Goal: Navigation & Orientation: Understand site structure

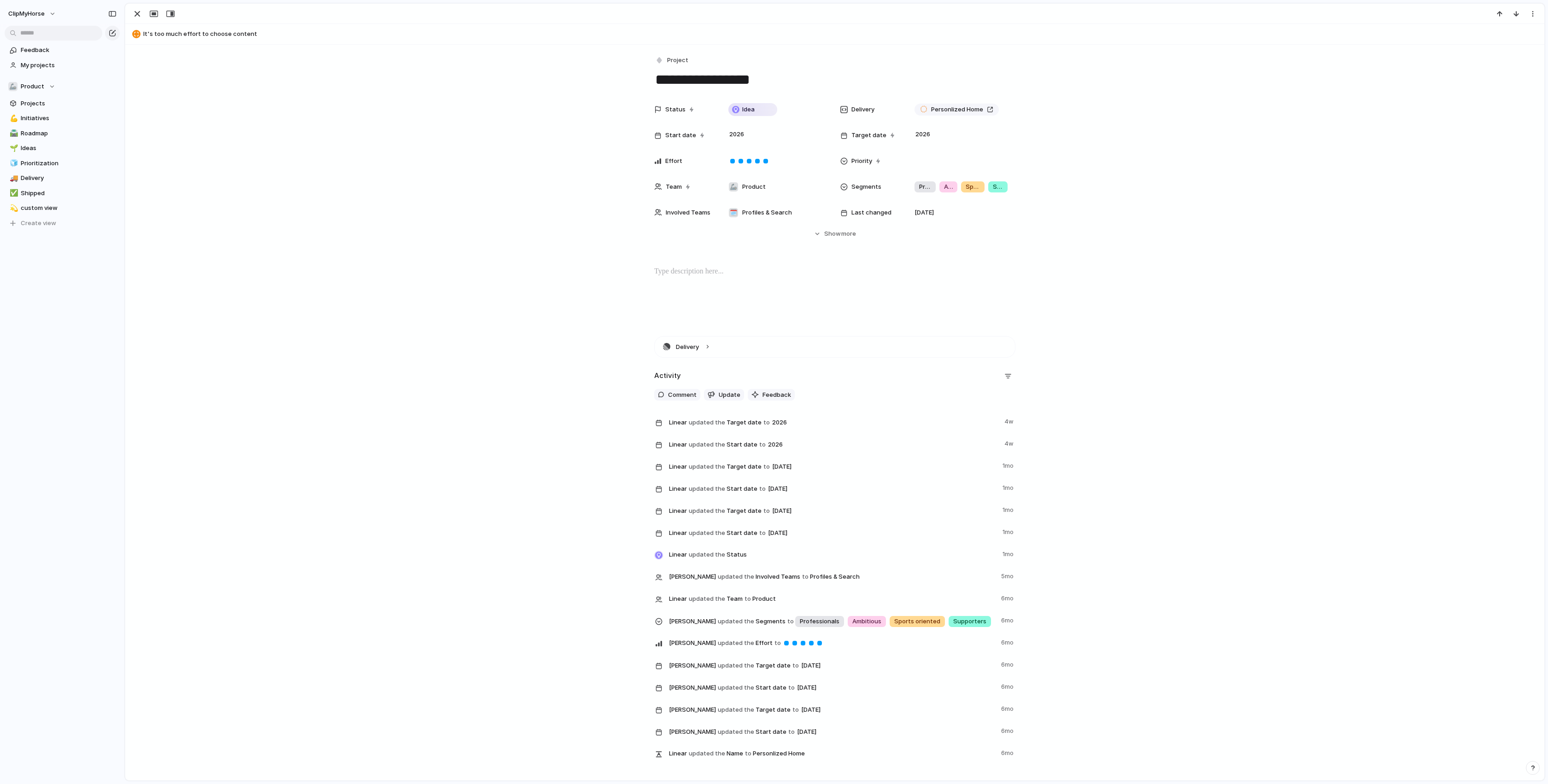
click at [399, 177] on div "Status Idea Delivery Personlized Home Start date 2026 Target date 2026 Effort P…" at bounding box center [834, 169] width 1396 height 138
click at [28, 149] on span "Ideas" at bounding box center [69, 148] width 96 height 9
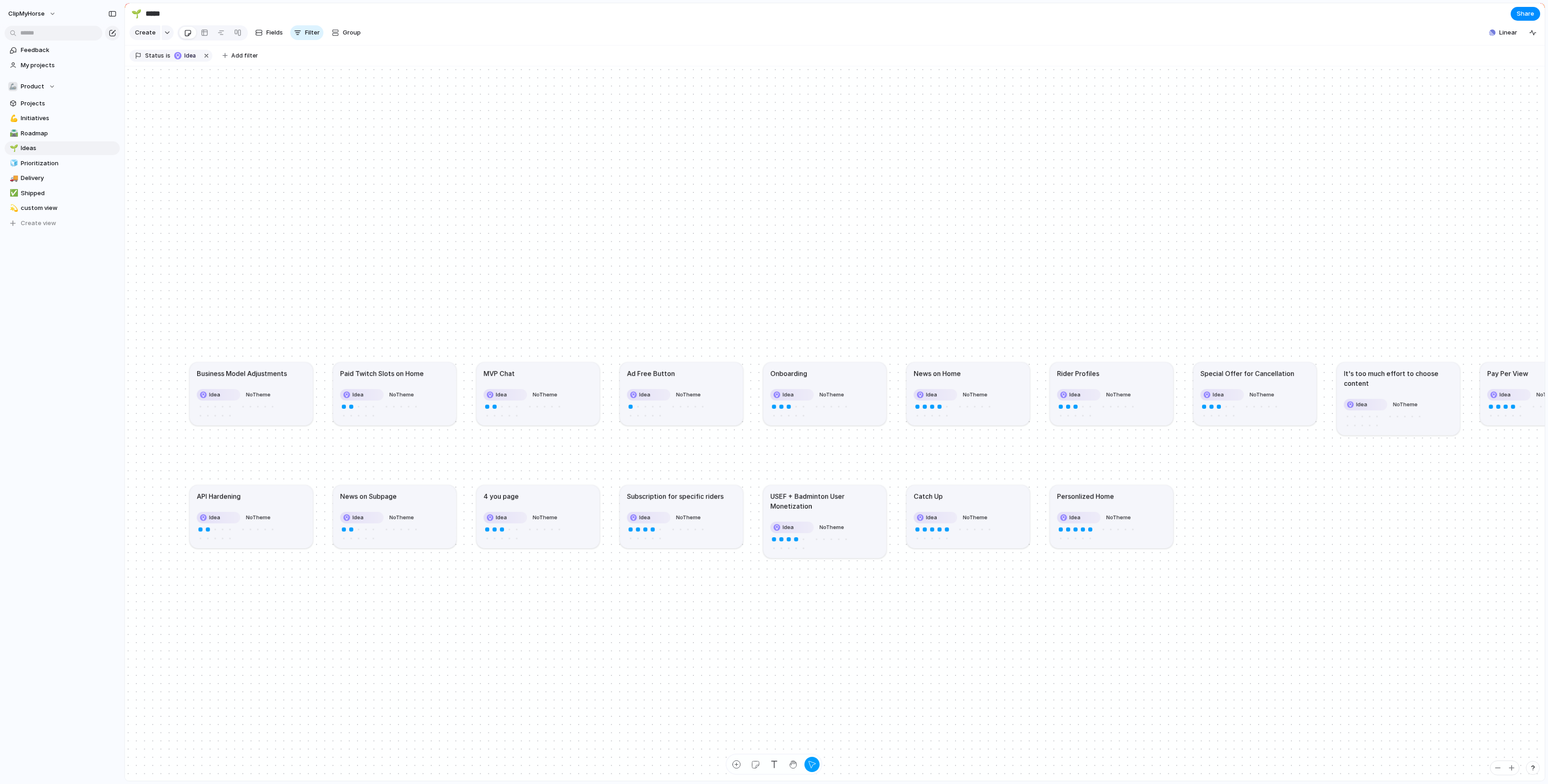
click at [820, 375] on div "Onboarding" at bounding box center [825, 373] width 109 height 9
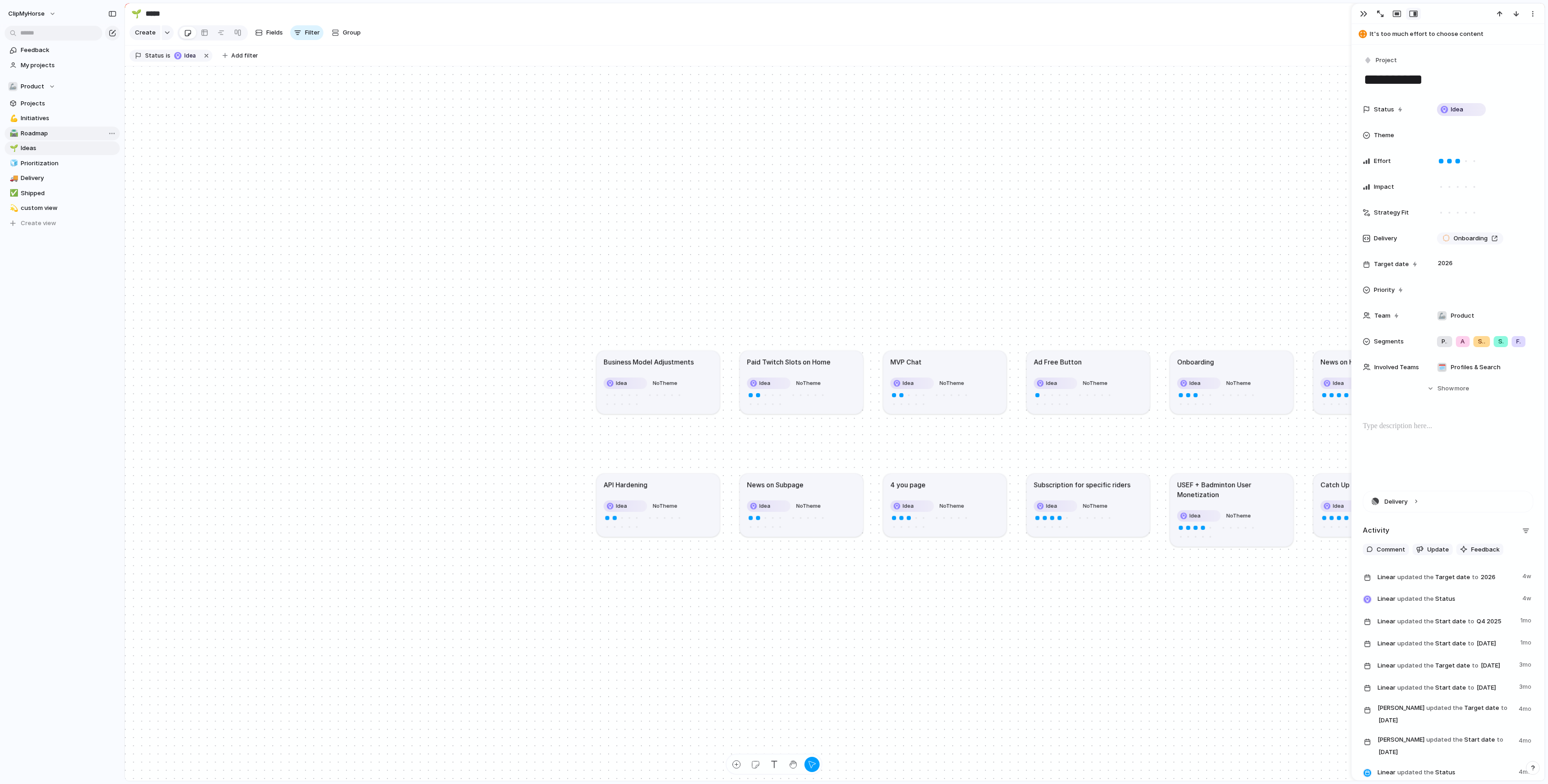
click at [38, 132] on span "Roadmap" at bounding box center [69, 133] width 96 height 9
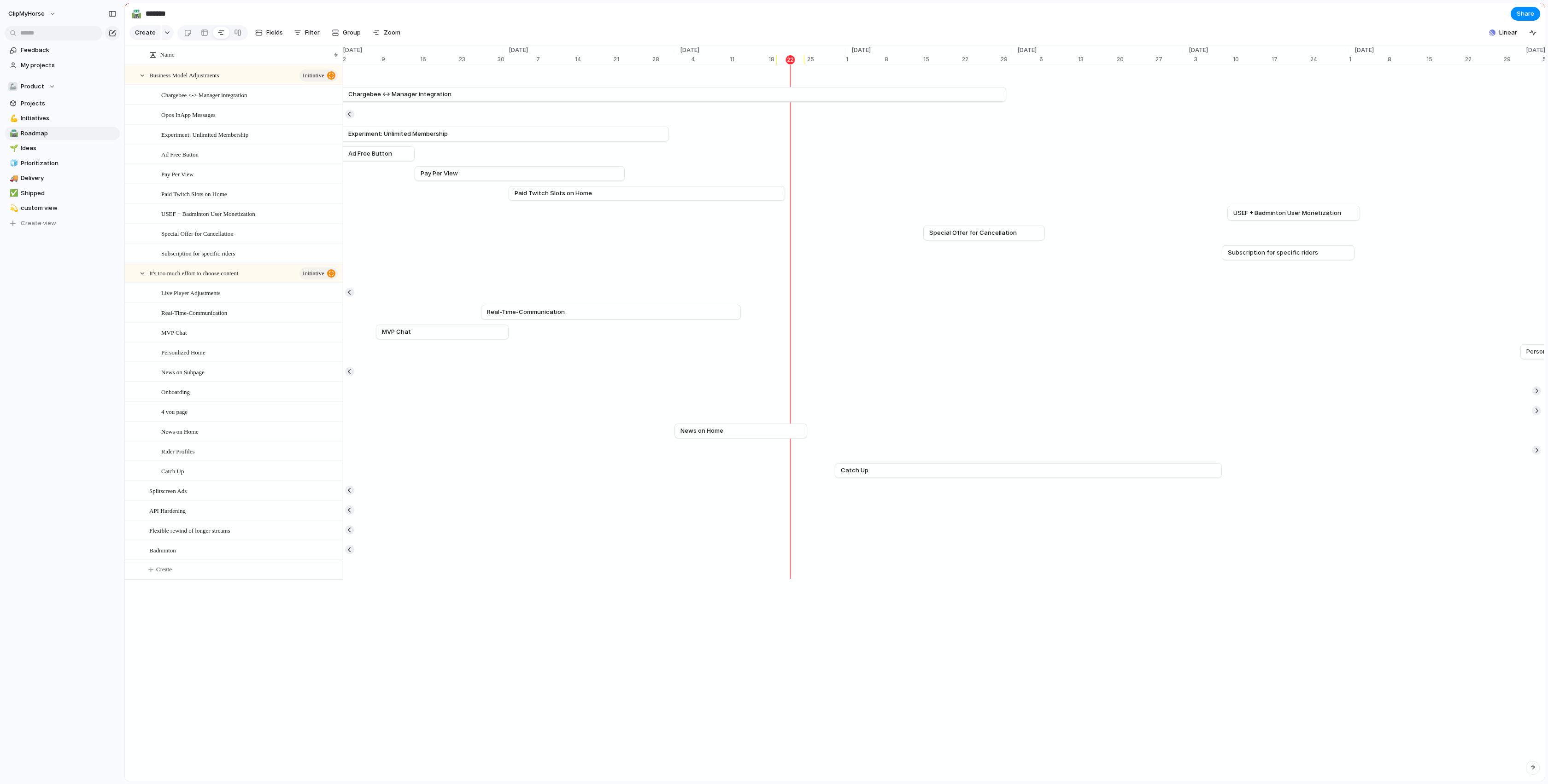
scroll to position [0, 5749]
click at [858, 471] on link "Catch Up" at bounding box center [1006, 470] width 375 height 14
click at [834, 470] on span "Catch Up" at bounding box center [832, 470] width 27 height 9
click at [178, 472] on span "Catch Up" at bounding box center [173, 471] width 23 height 11
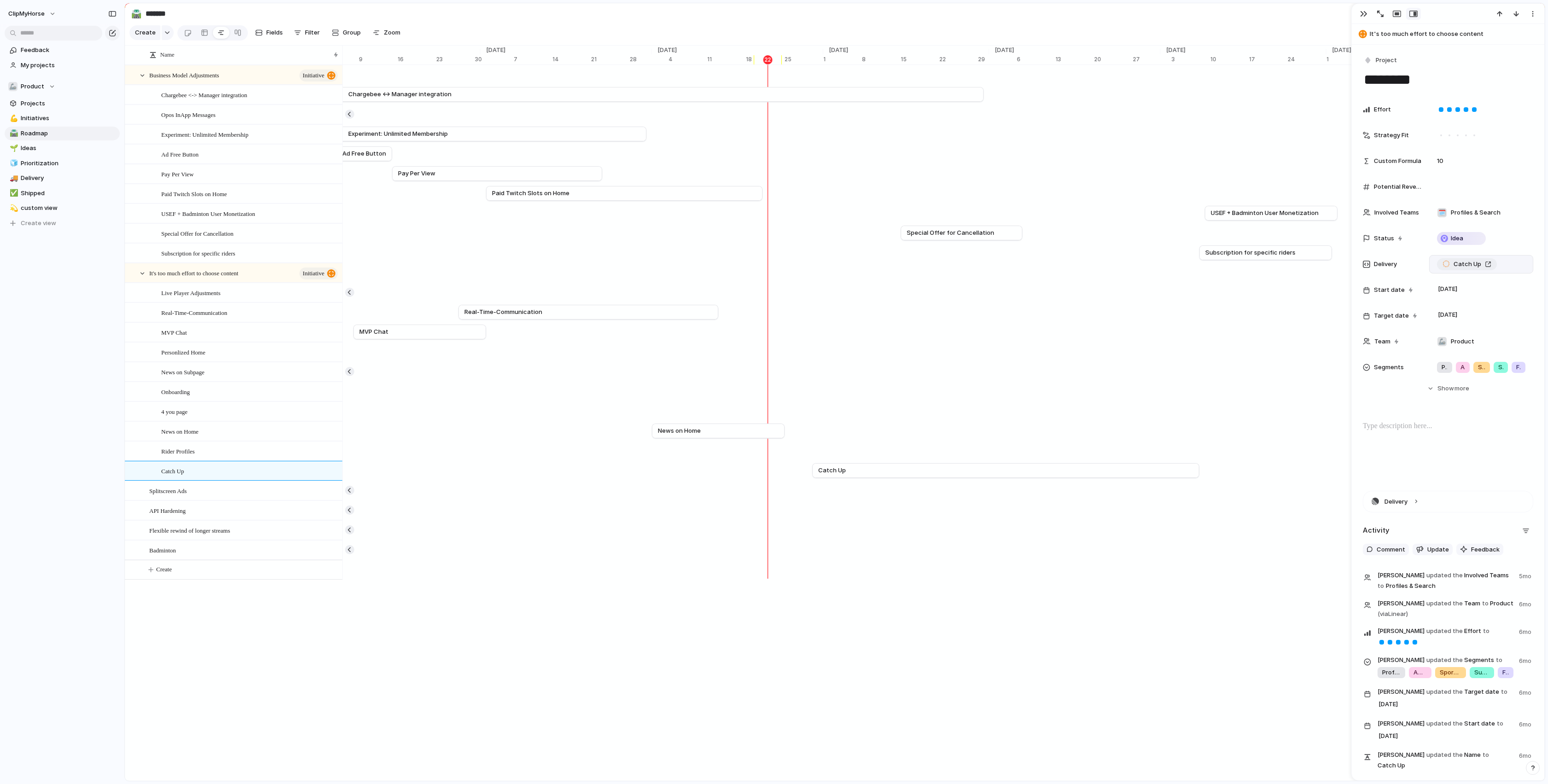
click at [1457, 264] on span "Catch Up" at bounding box center [1467, 264] width 27 height 9
click at [29, 146] on span "Ideas" at bounding box center [69, 148] width 96 height 9
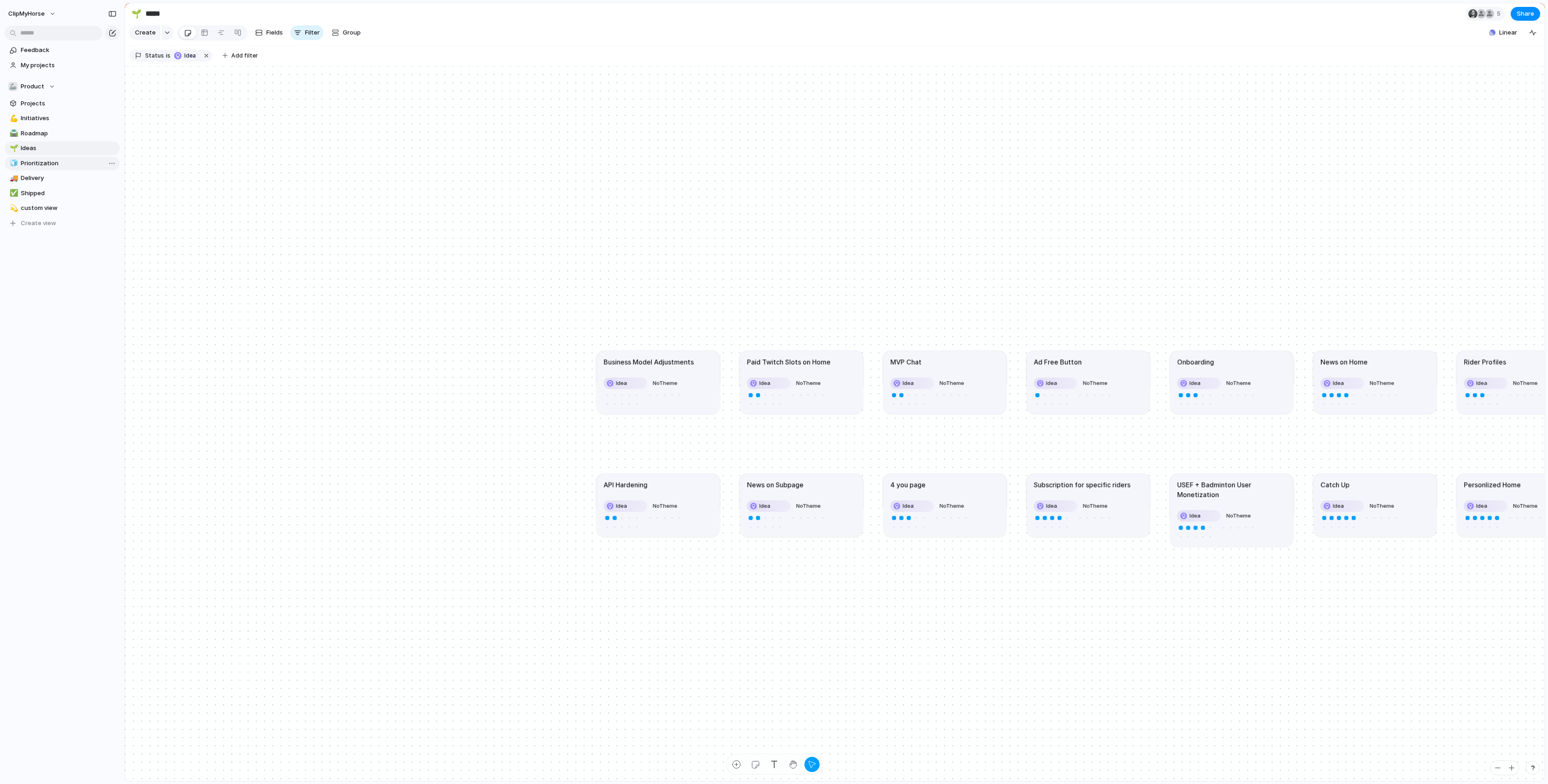
click at [31, 163] on span "Prioritization" at bounding box center [69, 163] width 96 height 9
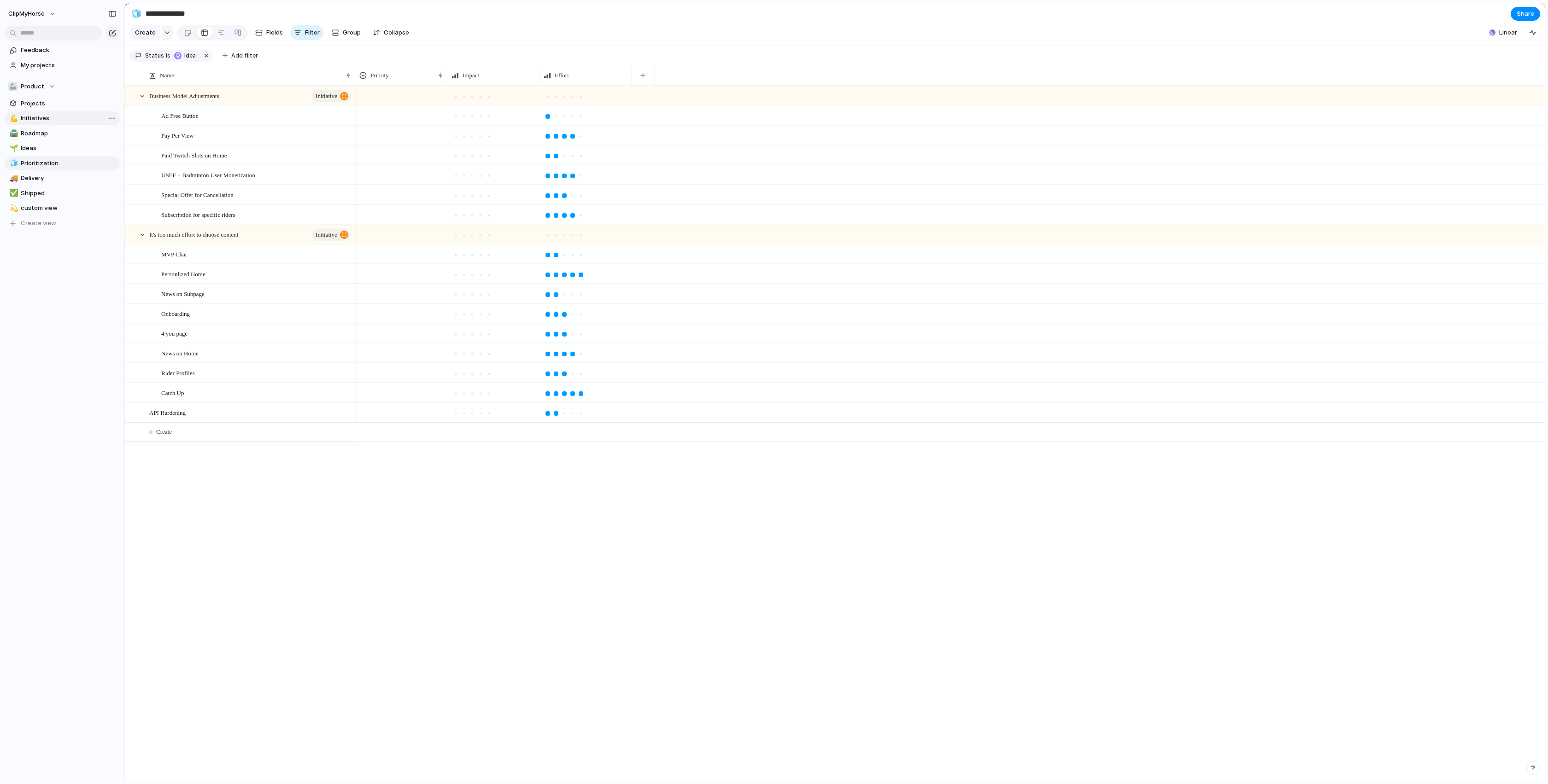
click at [37, 118] on span "Initiatives" at bounding box center [69, 118] width 96 height 9
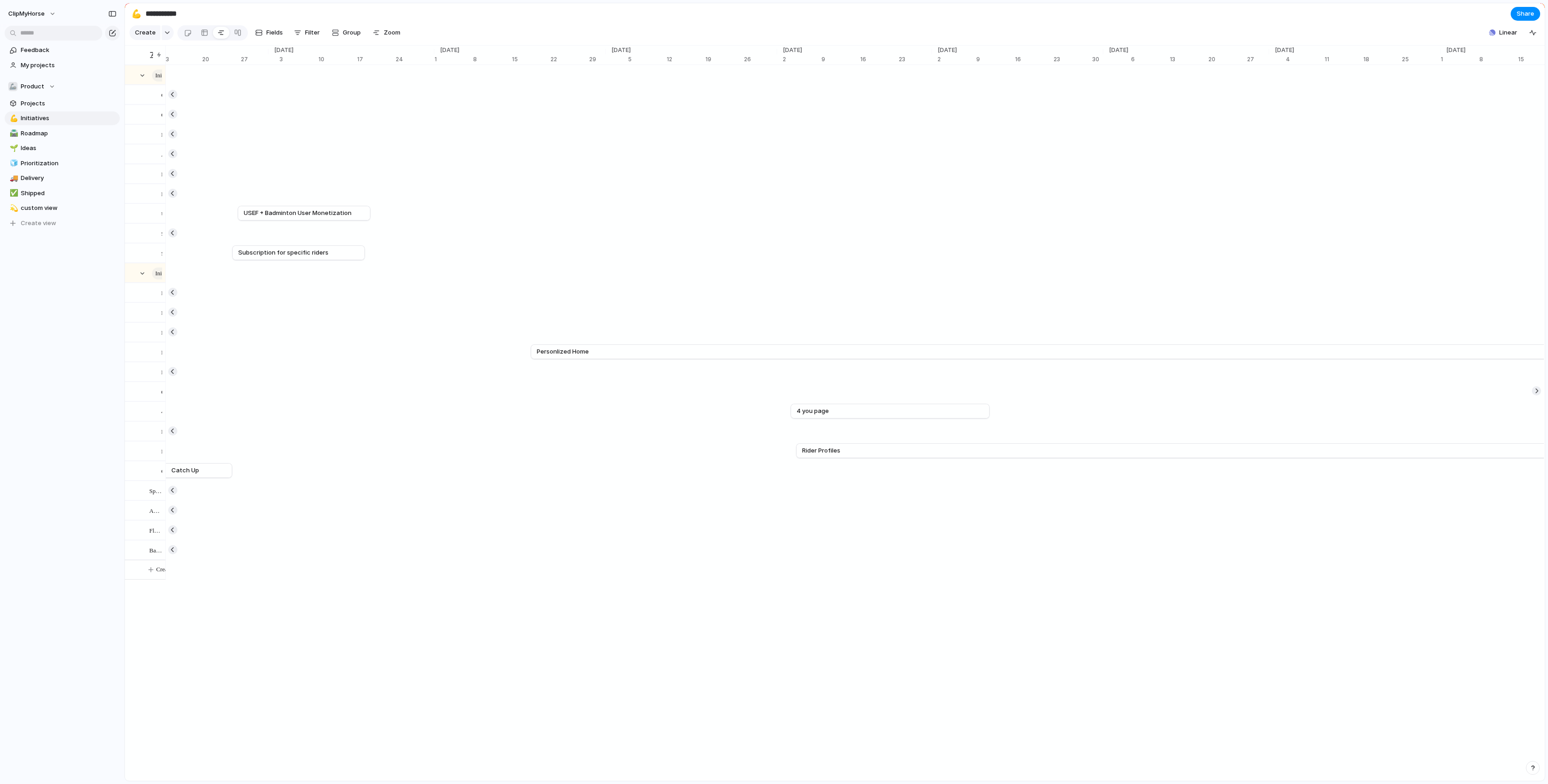
scroll to position [0, 6587]
click at [796, 412] on link "4 you page" at bounding box center [843, 411] width 187 height 14
click at [29, 171] on link "🚚 Delivery" at bounding box center [62, 178] width 115 height 14
click at [35, 160] on span "Prioritization" at bounding box center [69, 163] width 96 height 9
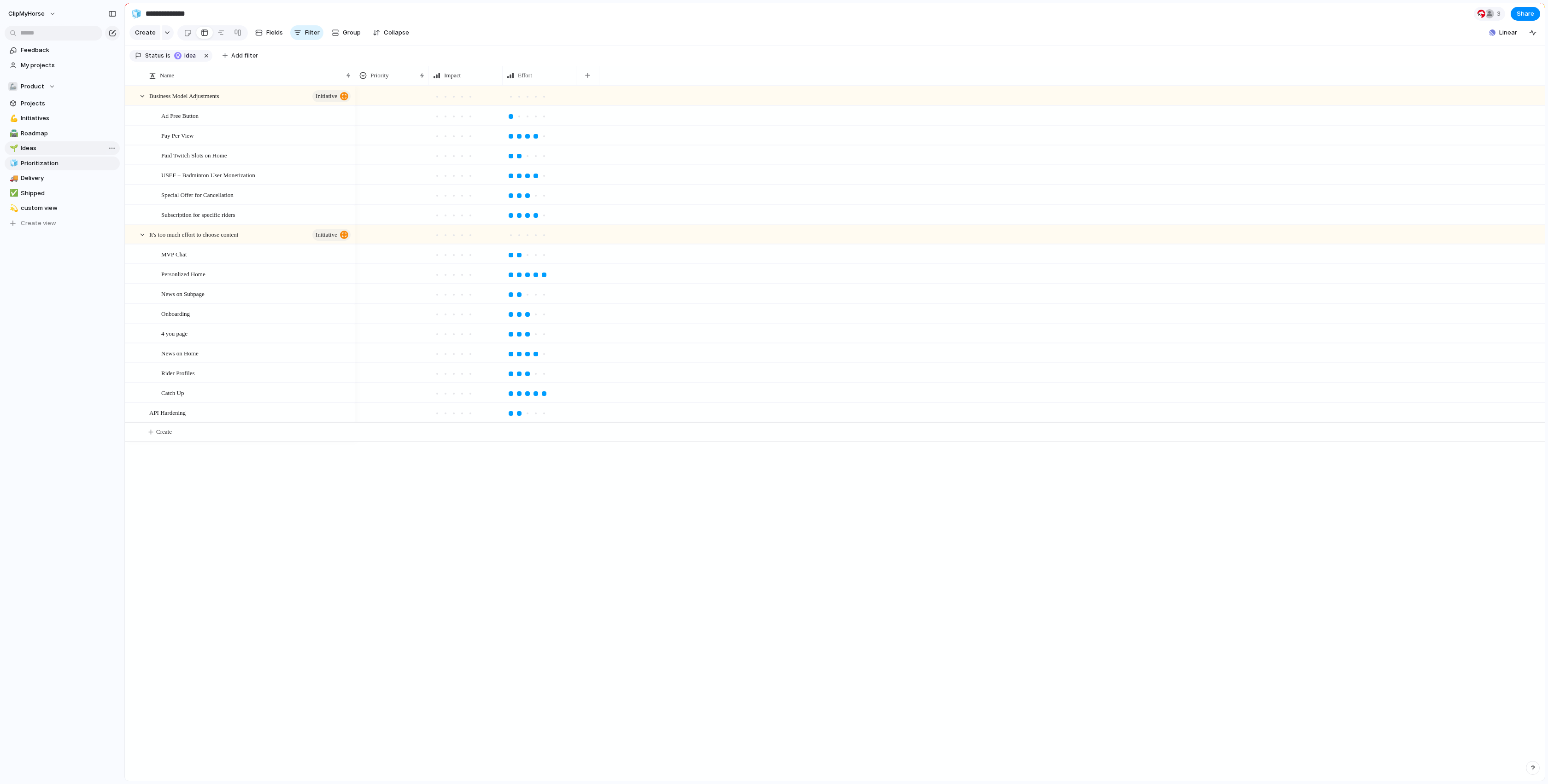
click at [35, 148] on span "Ideas" at bounding box center [69, 148] width 96 height 9
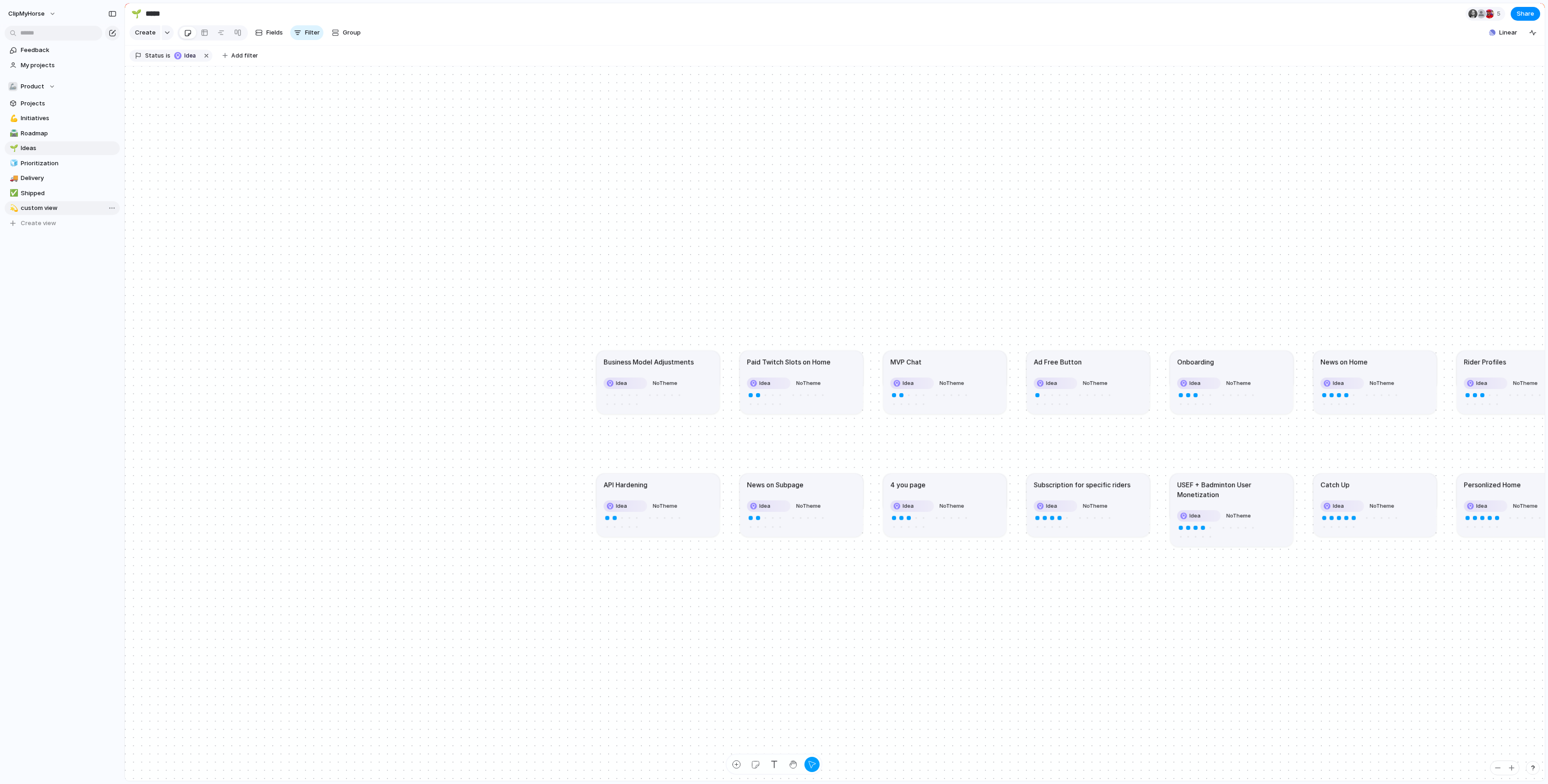
click at [32, 208] on span "custom view" at bounding box center [69, 208] width 96 height 9
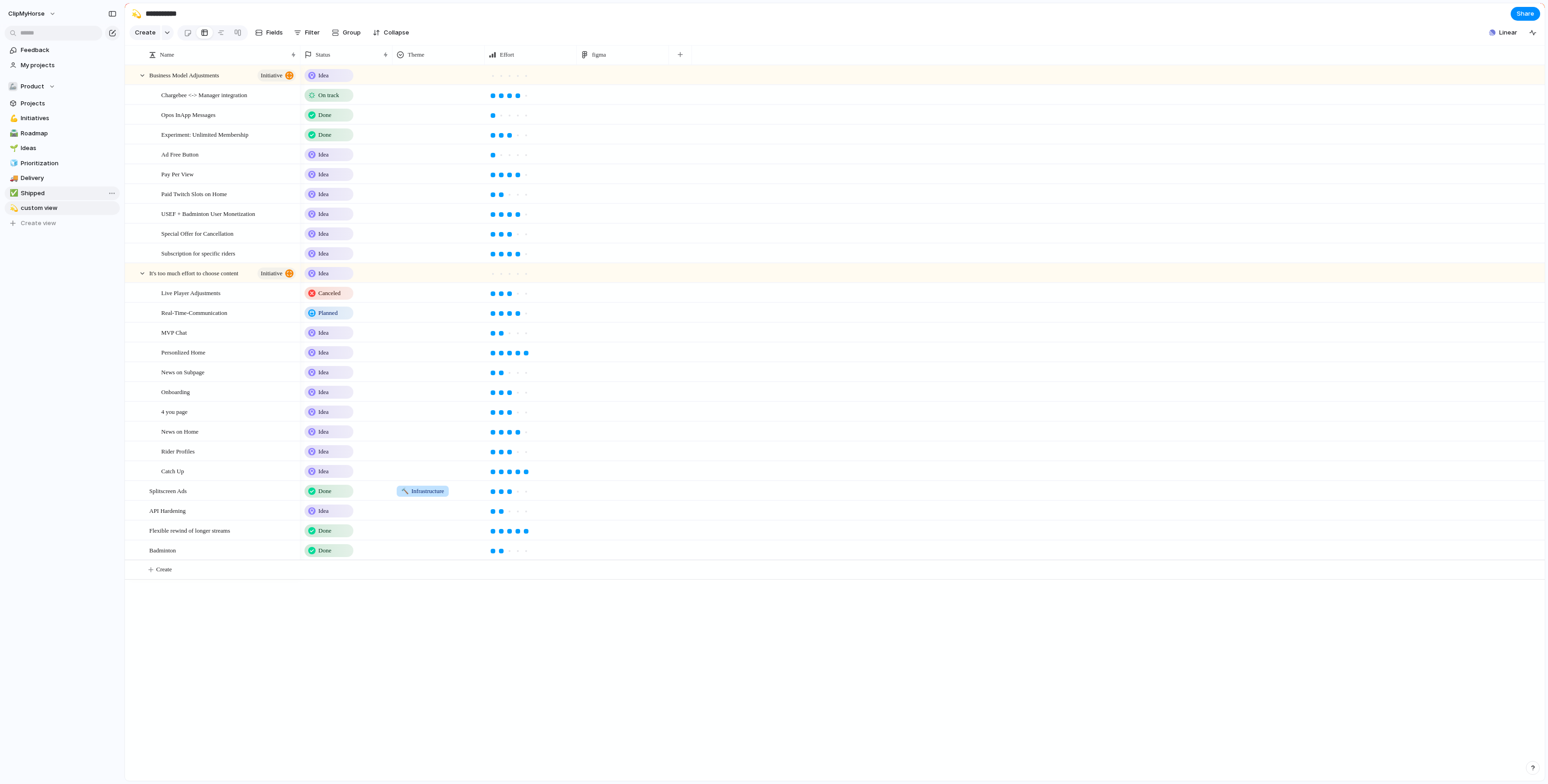
click at [32, 192] on span "Shipped" at bounding box center [69, 193] width 96 height 9
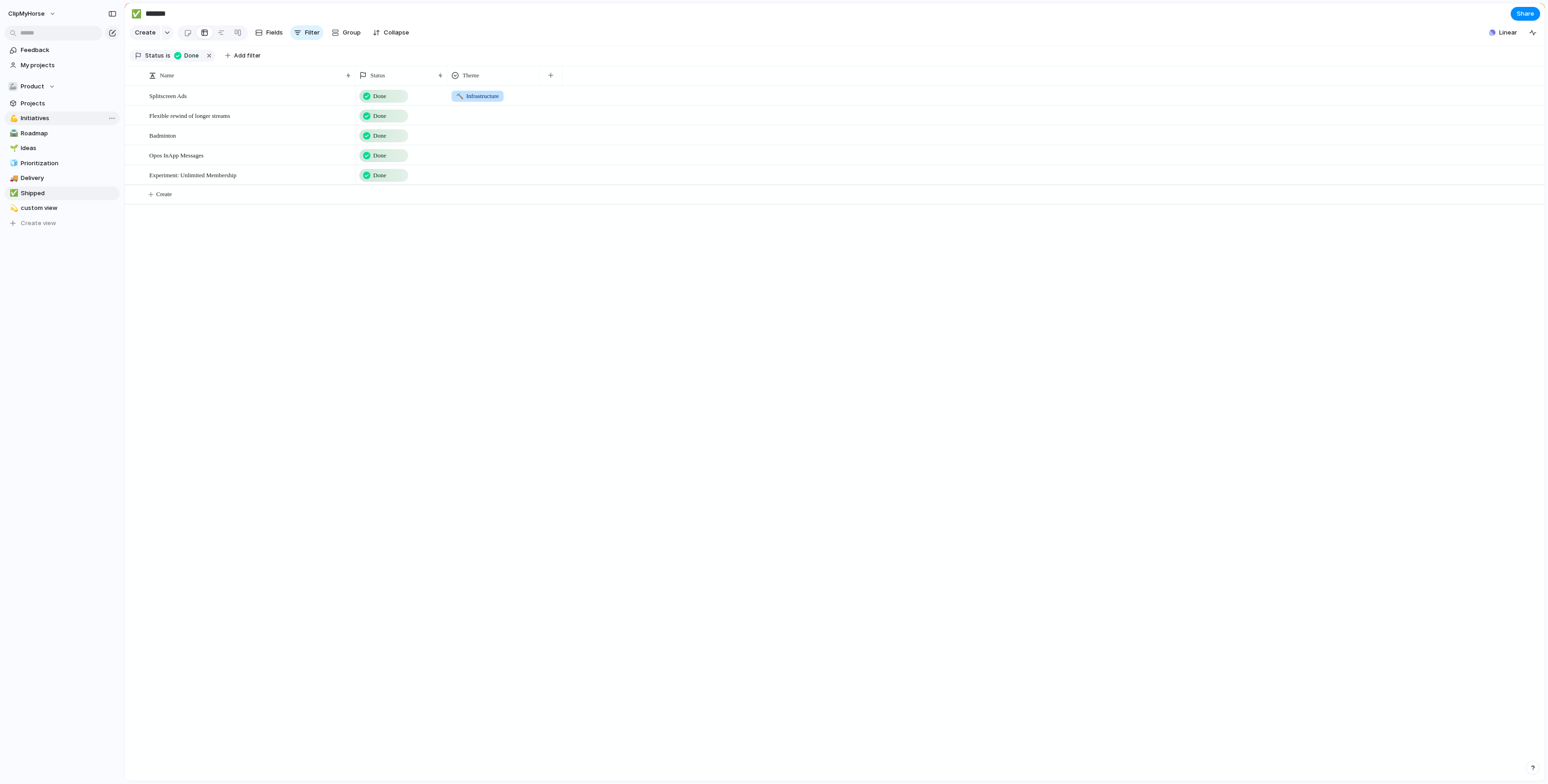
click at [36, 117] on span "Initiatives" at bounding box center [69, 118] width 96 height 9
type input "**********"
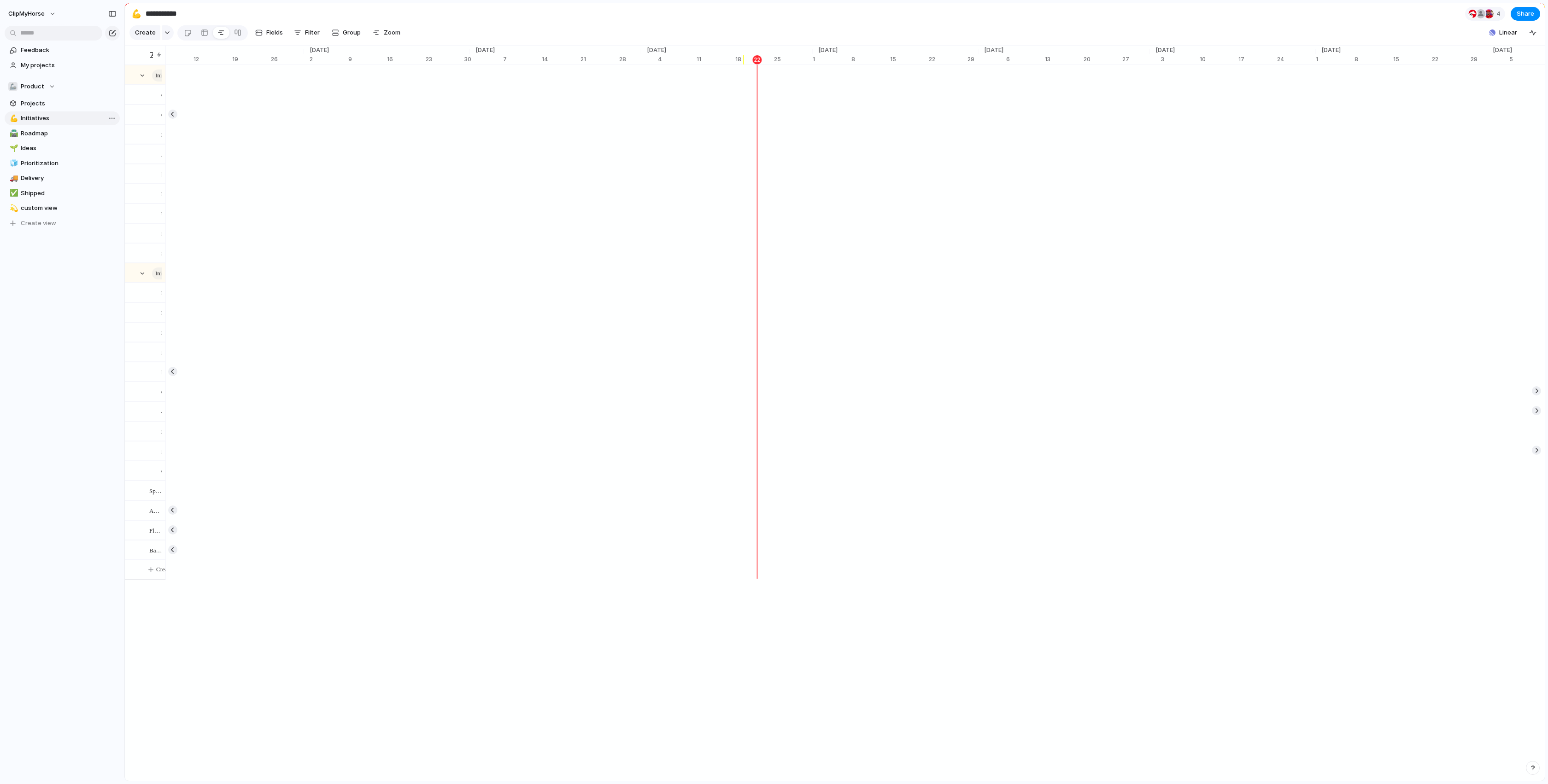
scroll to position [0, 5583]
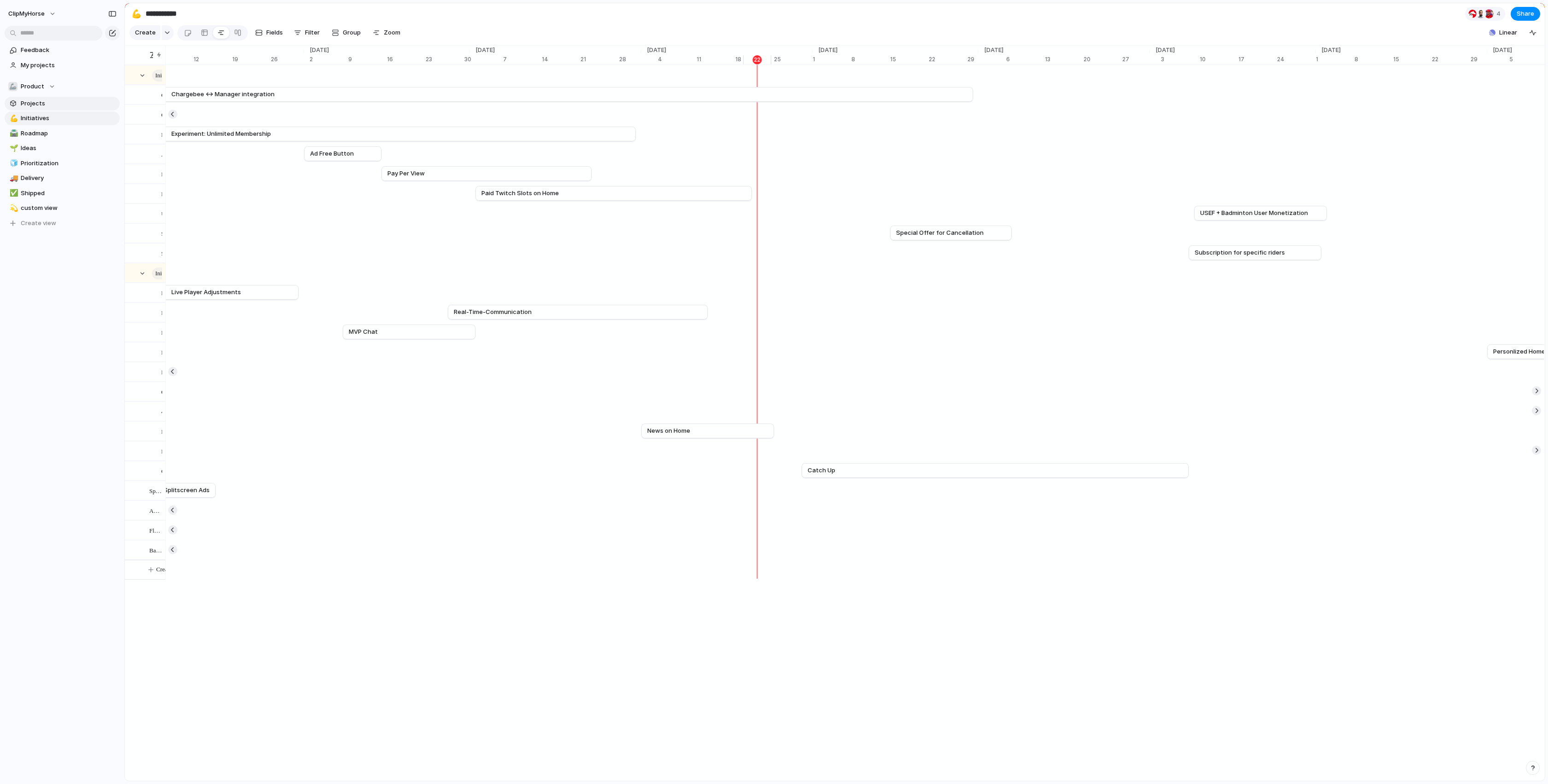
click at [34, 105] on span "Projects" at bounding box center [69, 103] width 96 height 9
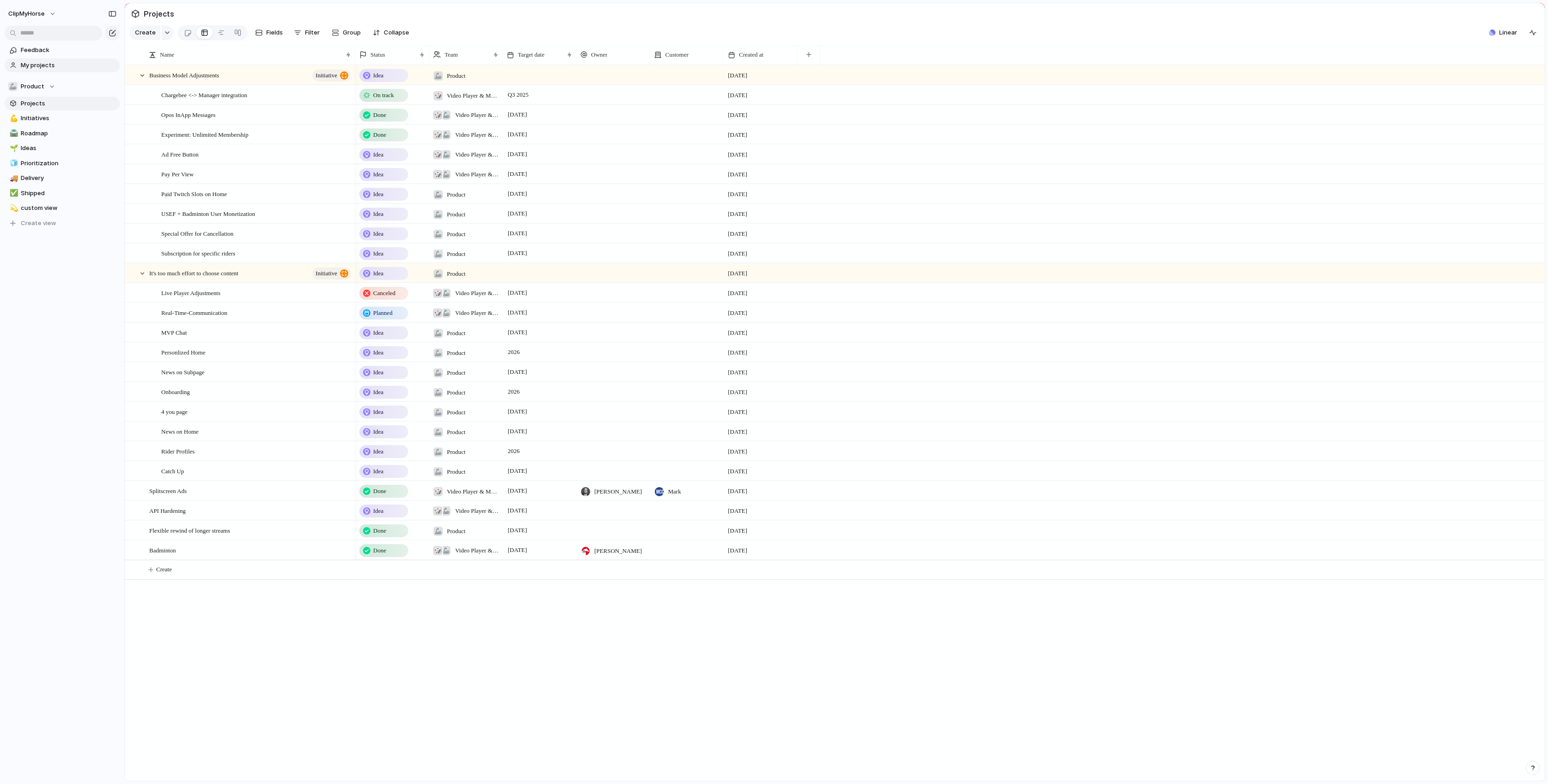
click at [31, 66] on span "My projects" at bounding box center [69, 65] width 96 height 9
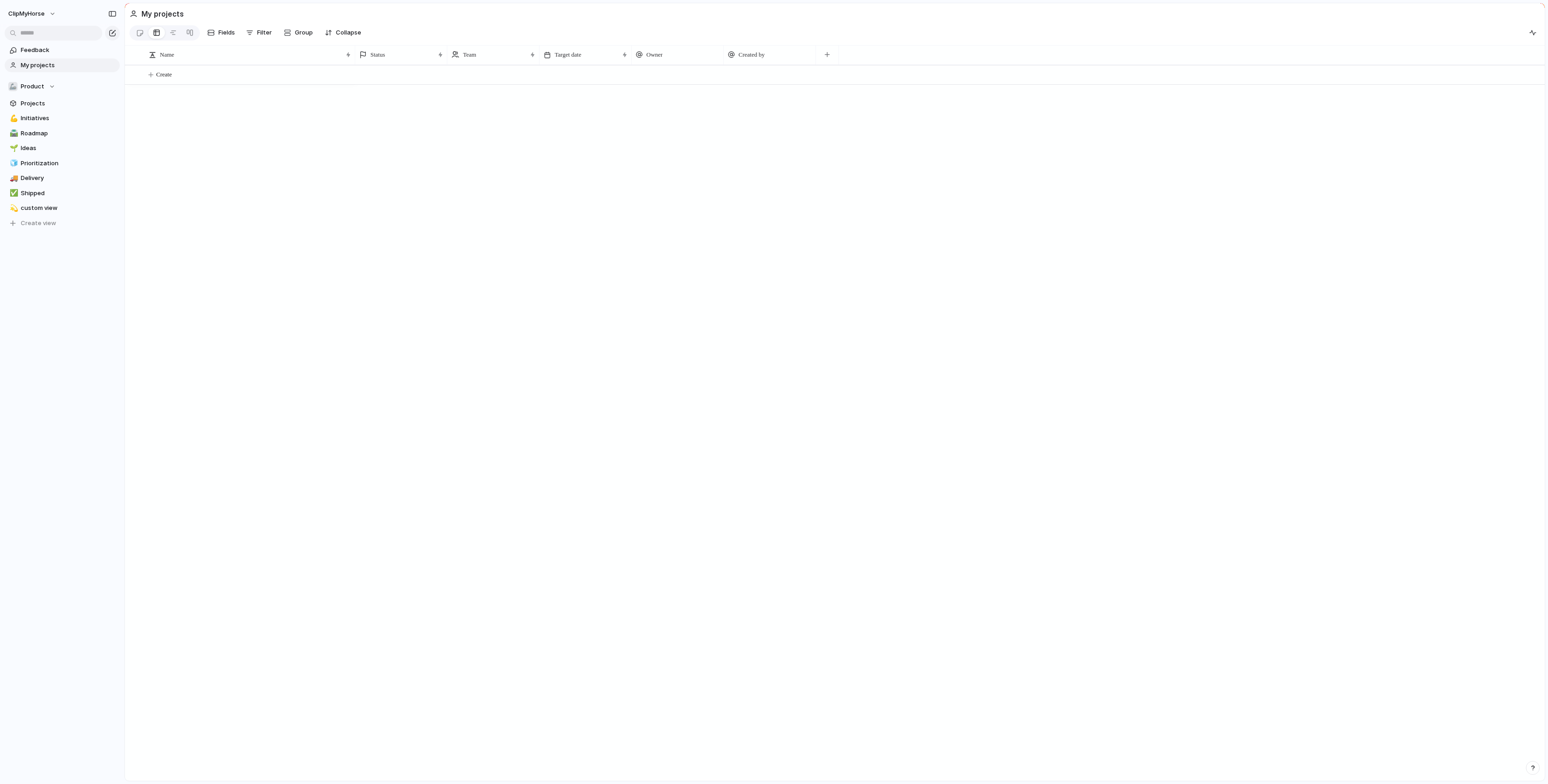
click at [766, 24] on section "Fields Filter Group Zoom Collapse" at bounding box center [834, 34] width 1420 height 22
